Goal: Find specific page/section: Find specific page/section

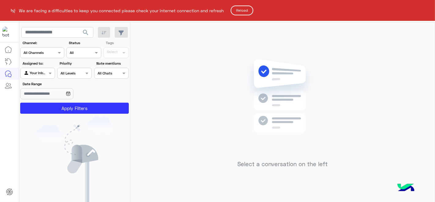
click at [239, 6] on button "Reload" at bounding box center [242, 11] width 23 height 10
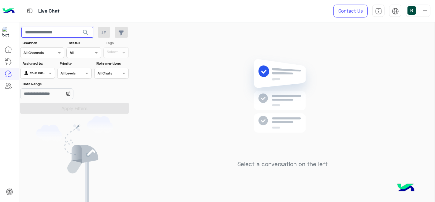
click at [65, 35] on input "text" at bounding box center [57, 32] width 72 height 11
click at [9, 12] on img at bounding box center [8, 11] width 12 height 13
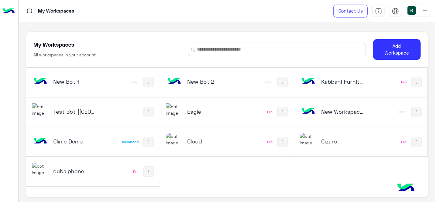
click at [68, 167] on h5 "dubaiphone" at bounding box center [76, 170] width 44 height 7
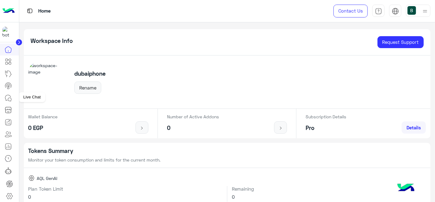
click at [12, 95] on link at bounding box center [8, 98] width 17 height 12
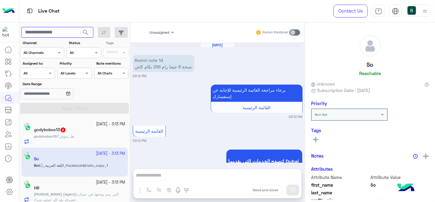
click at [43, 28] on input "text" at bounding box center [57, 32] width 72 height 11
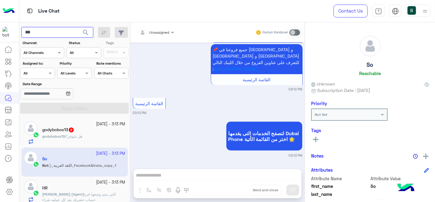
type input "***"
click at [78, 27] on button "search" at bounding box center [85, 33] width 15 height 13
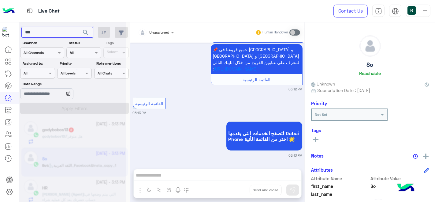
scroll to position [0, 0]
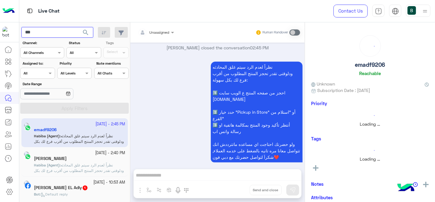
scroll to position [231, 0]
